Goal: Information Seeking & Learning: Learn about a topic

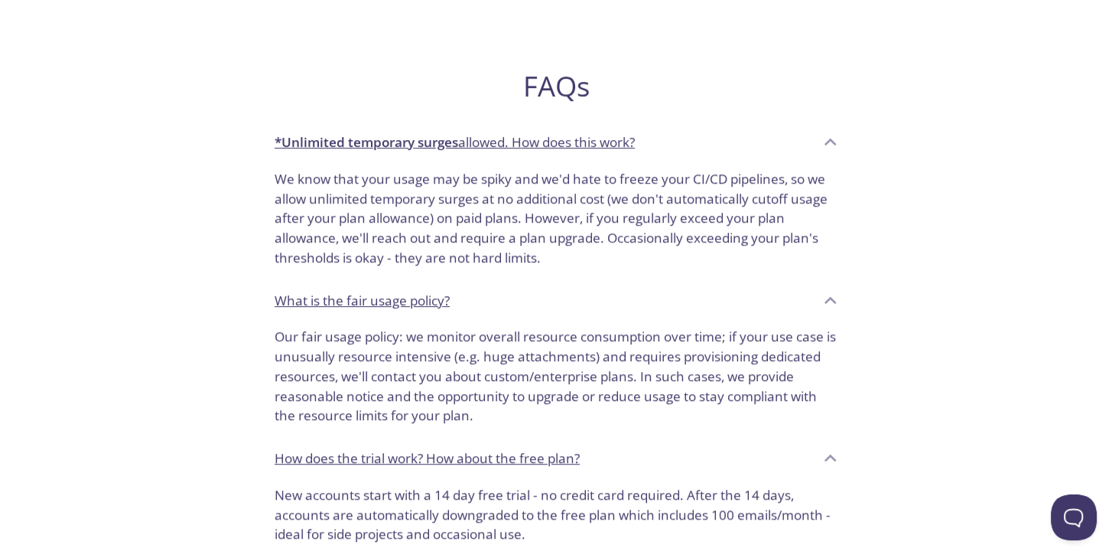
scroll to position [1071, 0]
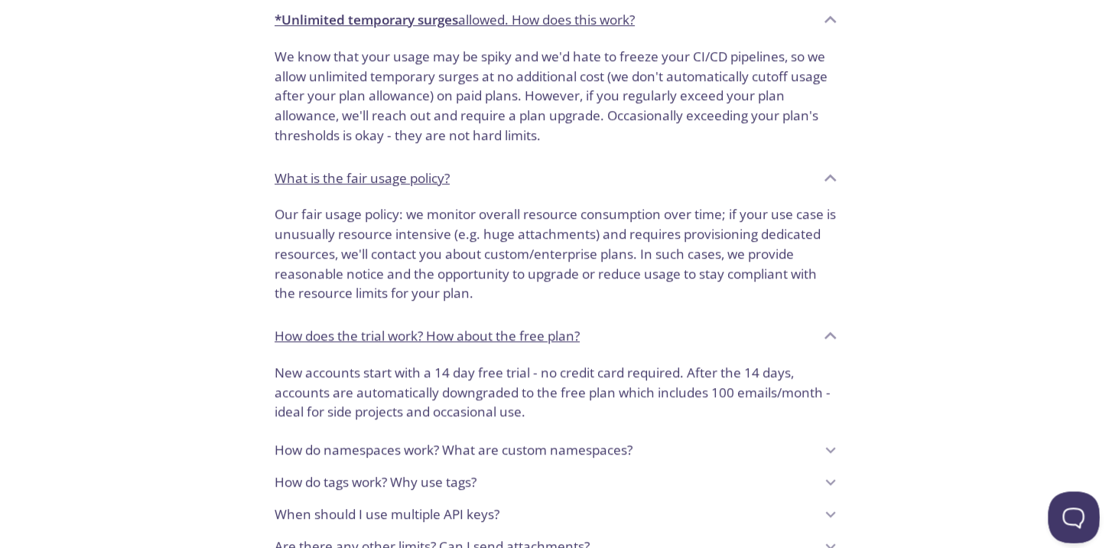
click at [1069, 513] on button "Open Beacon popover" at bounding box center [1071, 514] width 46 height 46
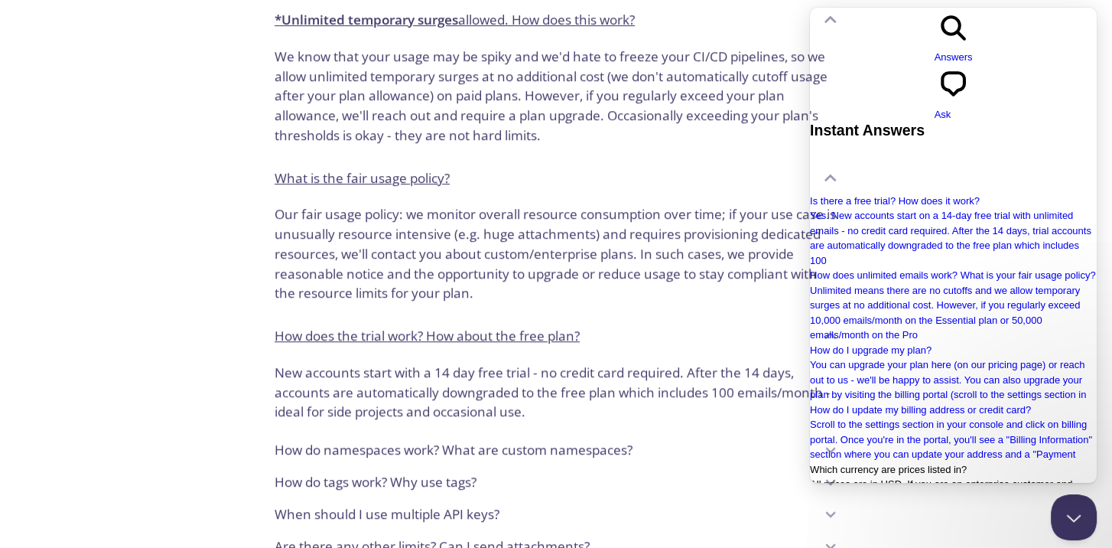
scroll to position [0, 0]
click at [695, 160] on div "What is the fair usage policy?" at bounding box center [556, 177] width 588 height 41
drag, startPoint x: 725, startPoint y: 205, endPoint x: 731, endPoint y: 217, distance: 13.7
click at [725, 206] on p "Our fair usage policy: we monitor overall resource consumption over time; if yo…" at bounding box center [556, 253] width 563 height 99
drag, startPoint x: 1073, startPoint y: 523, endPoint x: 2095, endPoint y: 1021, distance: 1137.1
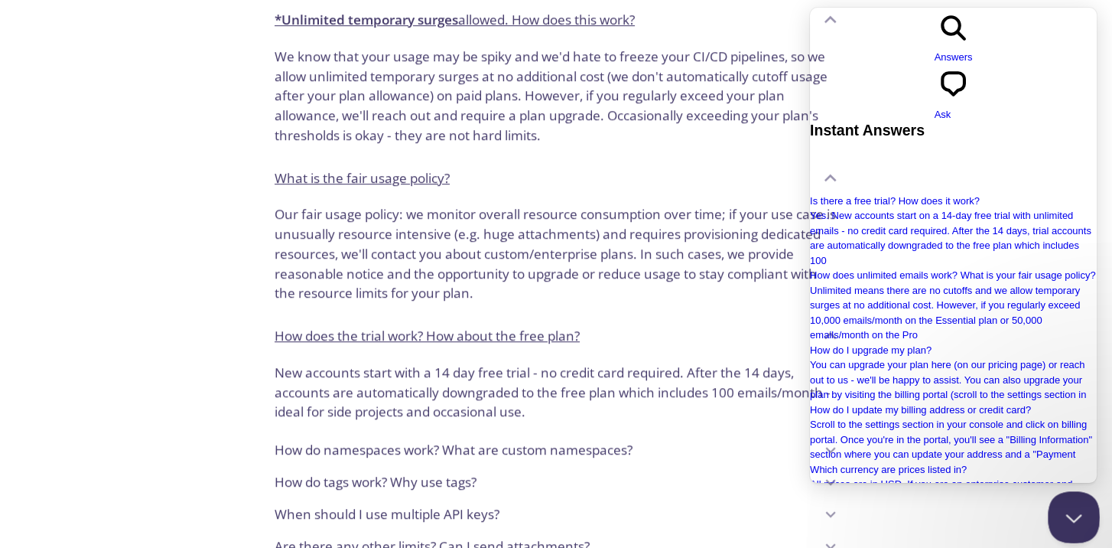
click at [1073, 523] on button "Close Beacon popover" at bounding box center [1071, 514] width 46 height 46
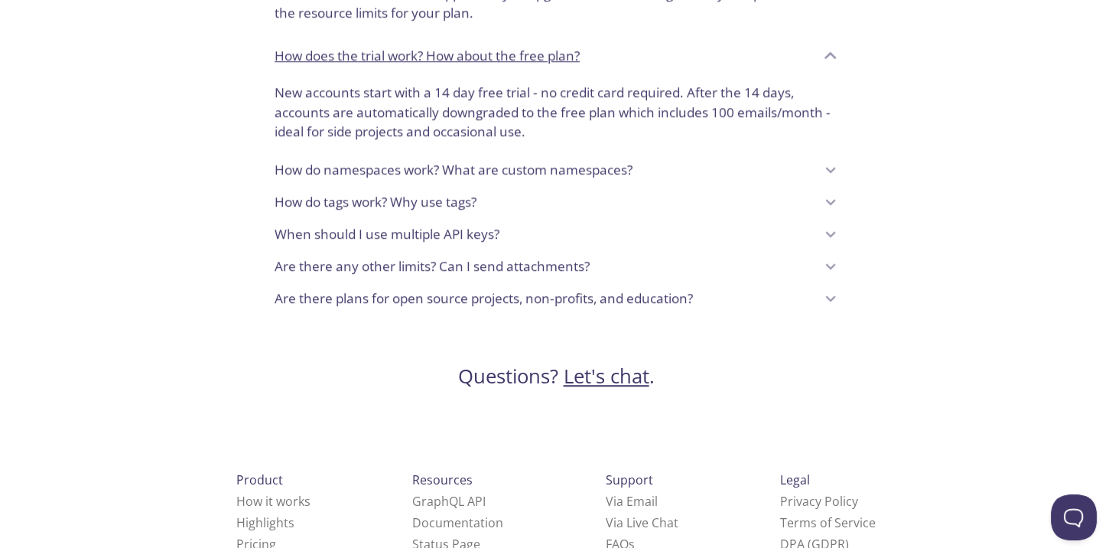
scroll to position [1377, 0]
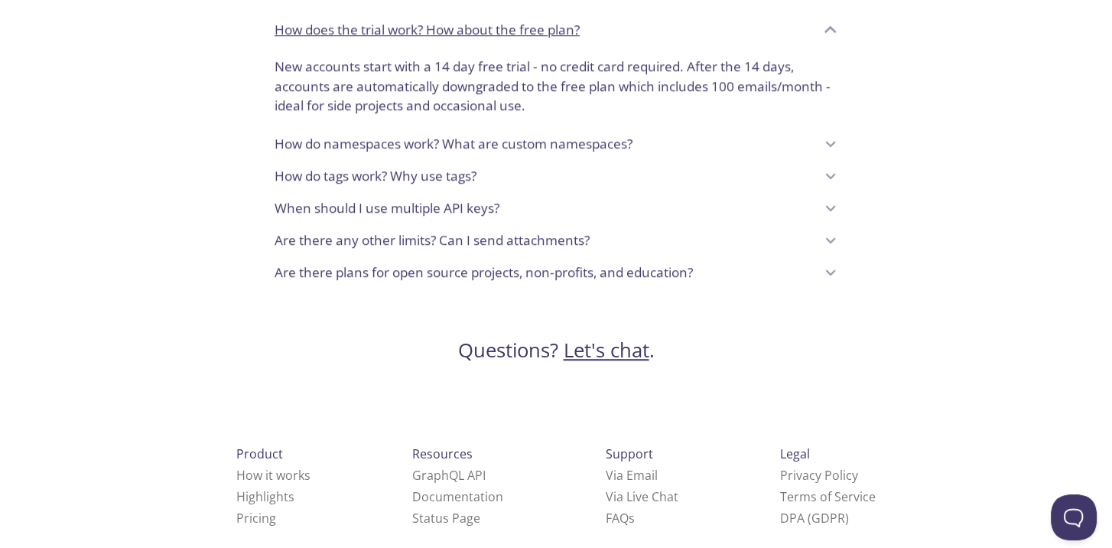
click at [669, 147] on div "How do namespaces work? What are custom namespaces?" at bounding box center [545, 144] width 540 height 26
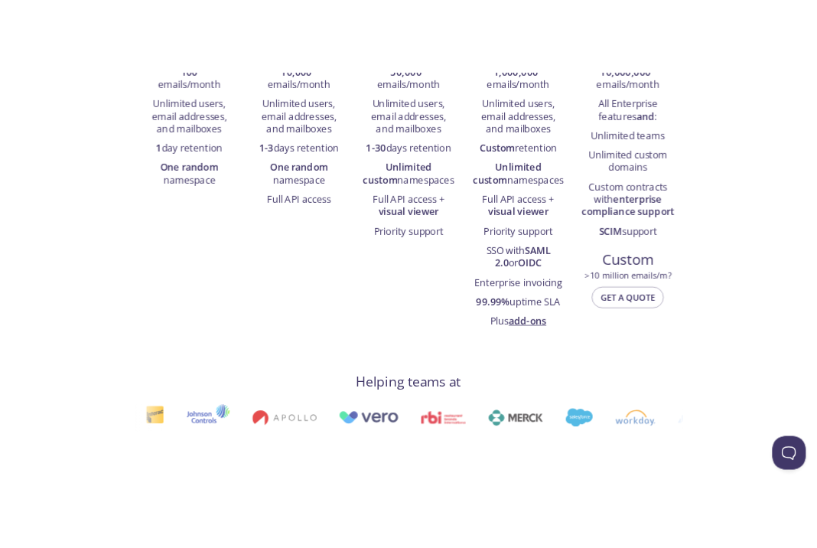
scroll to position [0, 0]
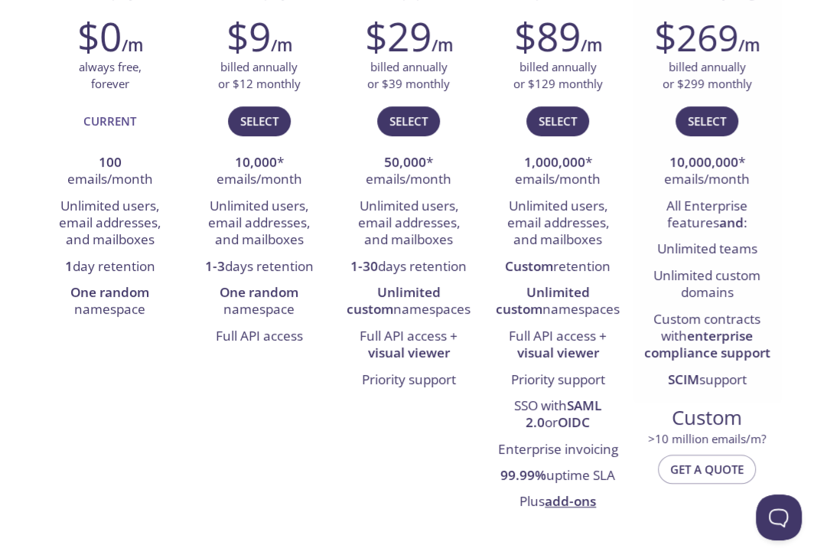
scroll to position [306, 0]
